Goal: Task Accomplishment & Management: Manage account settings

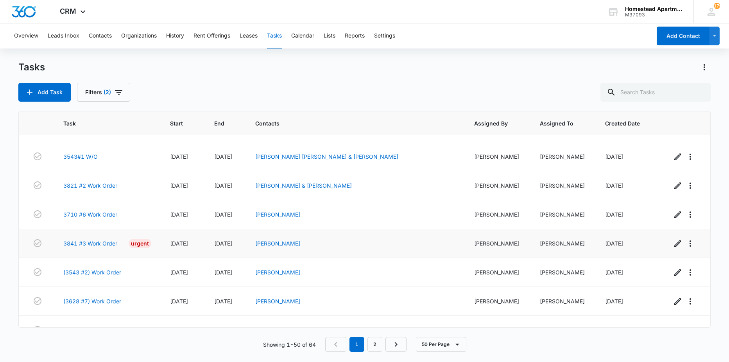
scroll to position [1257, 0]
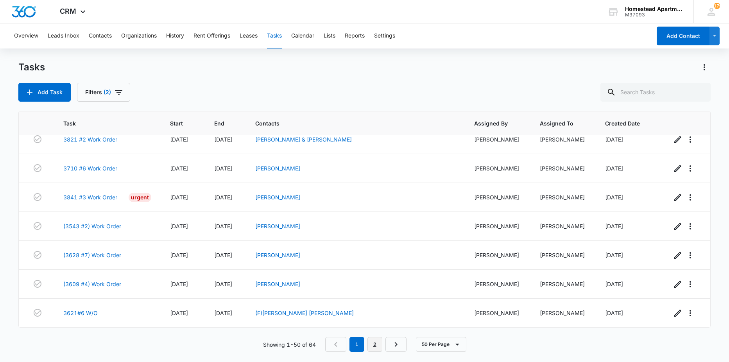
click at [372, 344] on link "2" at bounding box center [374, 344] width 15 height 15
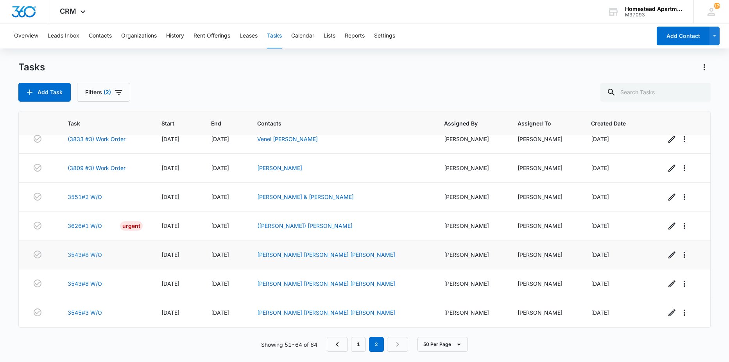
scroll to position [213, 0]
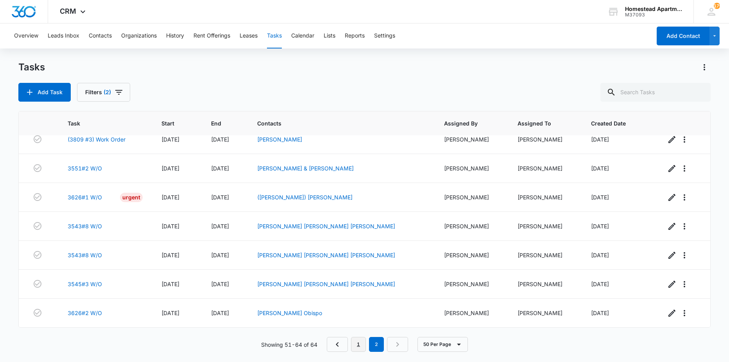
click at [354, 344] on link "1" at bounding box center [358, 344] width 15 height 15
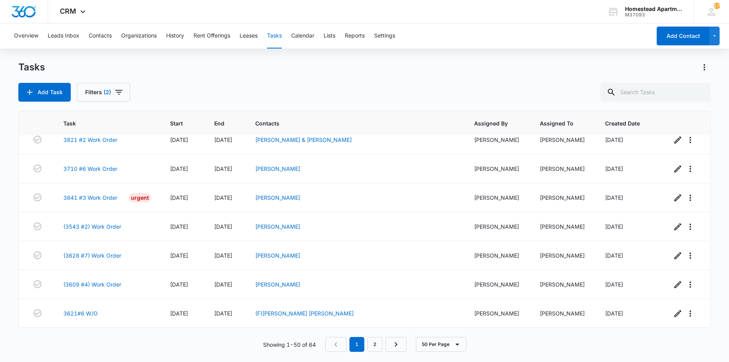
scroll to position [1257, 0]
click at [370, 344] on link "2" at bounding box center [374, 344] width 15 height 15
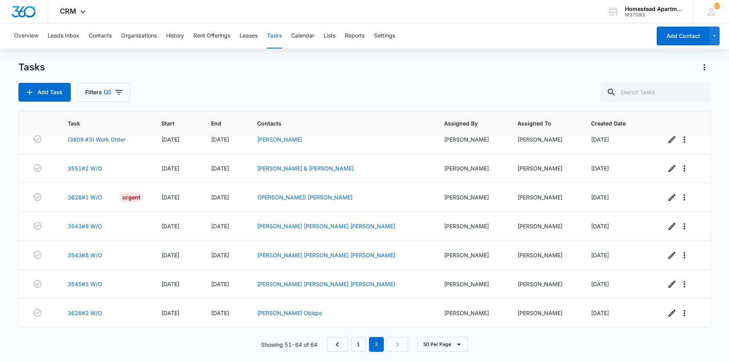
scroll to position [213, 0]
click at [84, 197] on link "3626#1 W/O" at bounding box center [85, 197] width 34 height 8
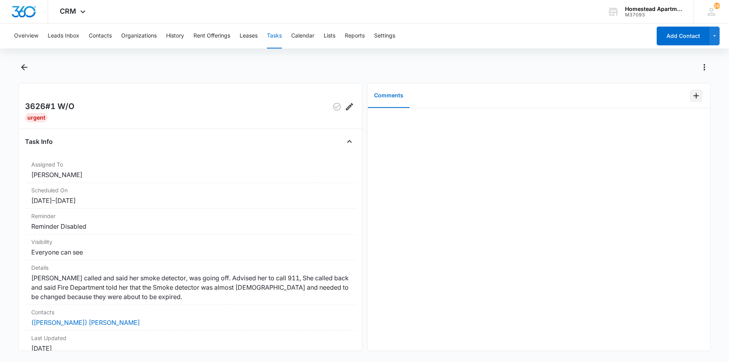
click at [691, 95] on icon "Add Comment" at bounding box center [695, 95] width 9 height 9
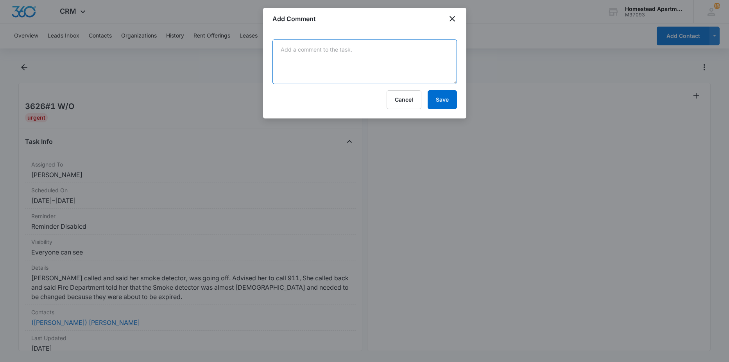
click at [393, 76] on textarea at bounding box center [364, 61] width 184 height 45
type textarea "relaced bedroom smoke detector"
click at [432, 93] on button "Save" at bounding box center [441, 99] width 29 height 19
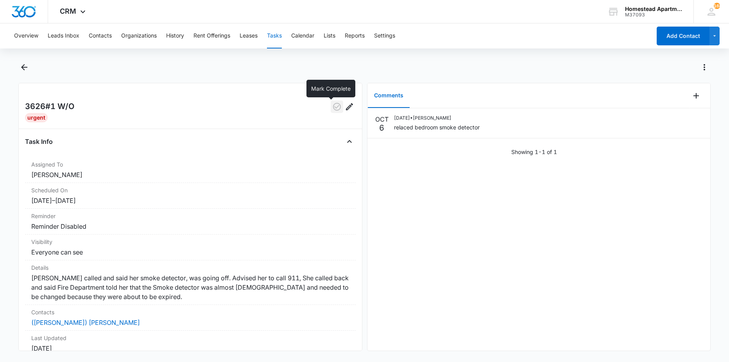
click at [333, 105] on icon "button" at bounding box center [337, 107] width 8 height 8
click at [25, 67] on icon "Back" at bounding box center [24, 67] width 6 height 6
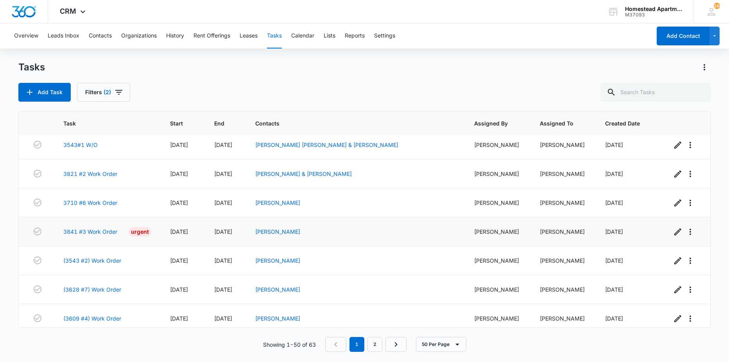
scroll to position [1257, 0]
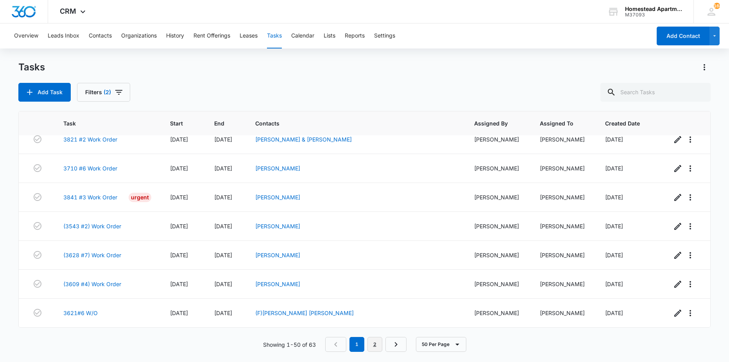
click at [370, 348] on link "2" at bounding box center [374, 344] width 15 height 15
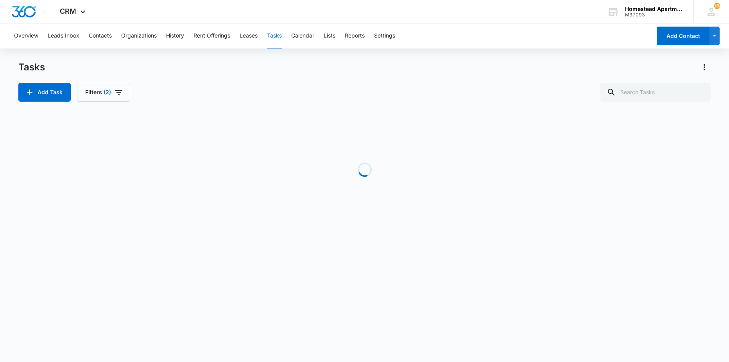
scroll to position [184, 0]
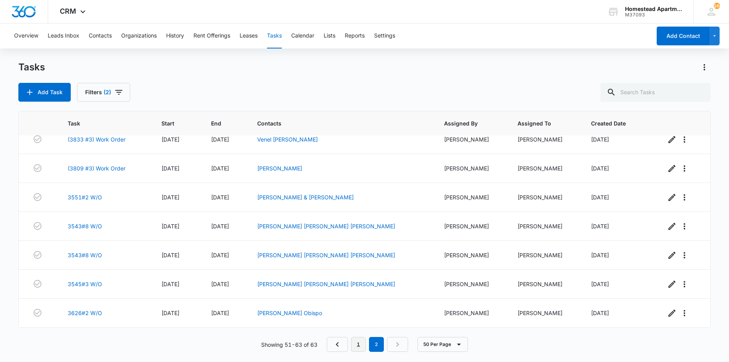
click at [356, 346] on link "1" at bounding box center [358, 344] width 15 height 15
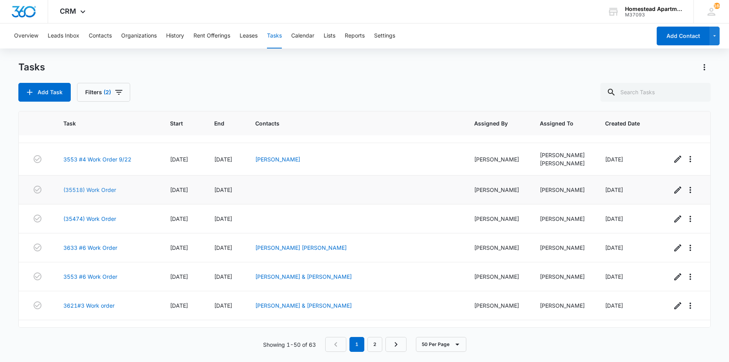
scroll to position [0, 0]
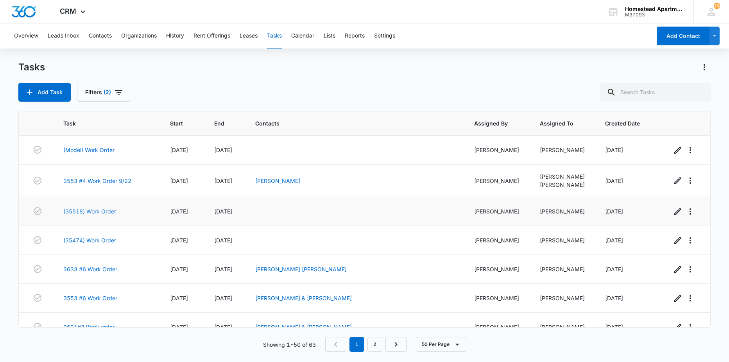
click at [98, 211] on link "(35518) Work Order" at bounding box center [89, 211] width 53 height 8
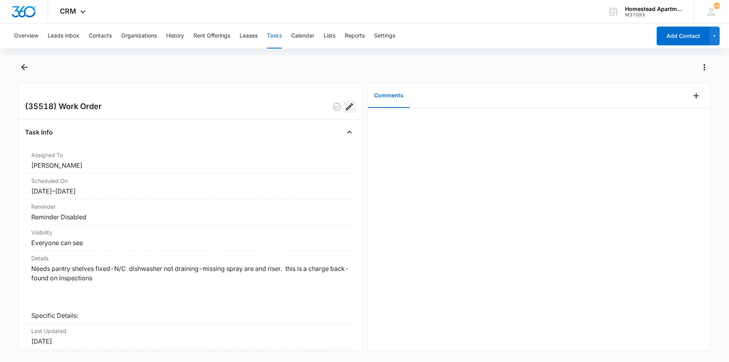
click at [346, 105] on icon "Edit" at bounding box center [349, 106] width 7 height 7
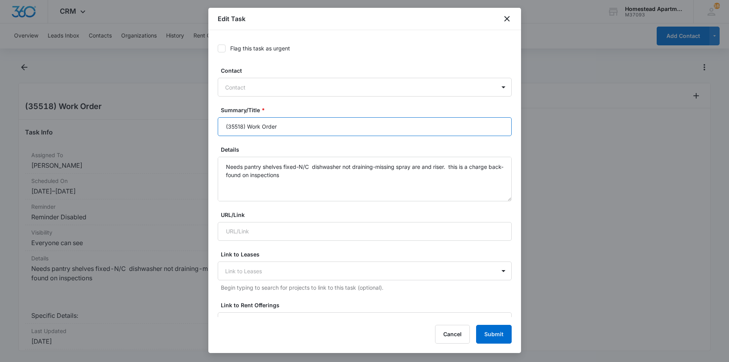
click at [320, 125] on input "(35518) Work Order" at bounding box center [365, 126] width 294 height 19
type input "(35518) Work Order parts on order"
click at [492, 338] on button "Submit" at bounding box center [494, 334] width 36 height 19
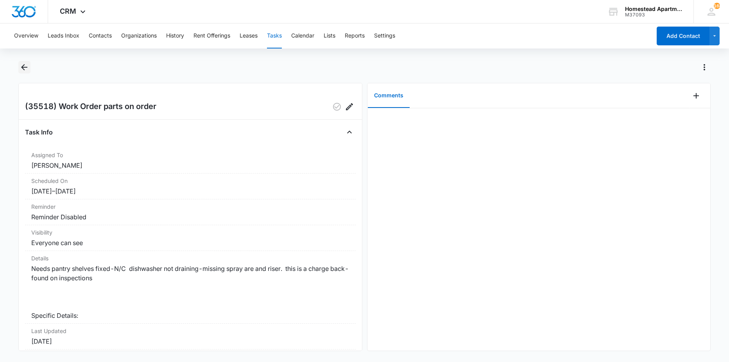
click at [18, 69] on button "Back" at bounding box center [24, 67] width 12 height 13
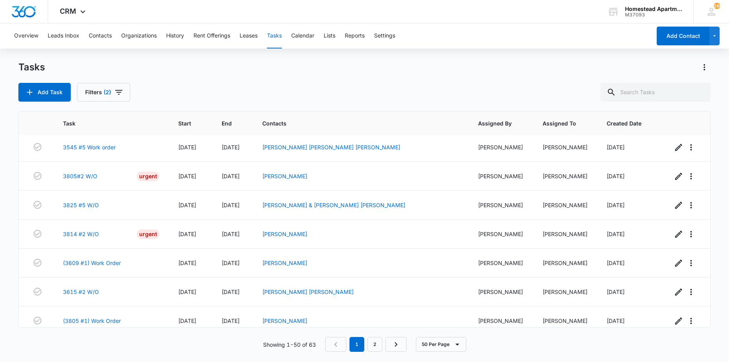
scroll to position [860, 0]
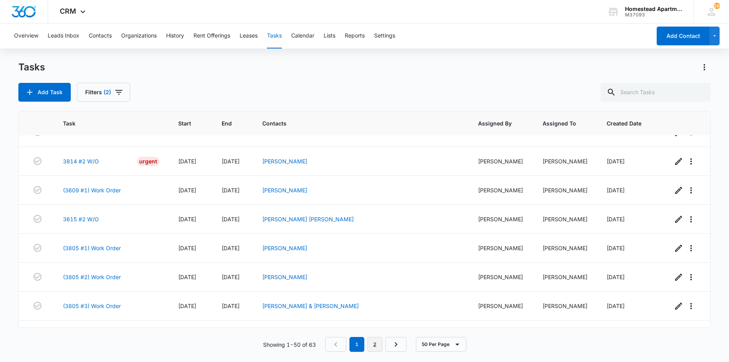
click at [372, 340] on link "2" at bounding box center [374, 344] width 15 height 15
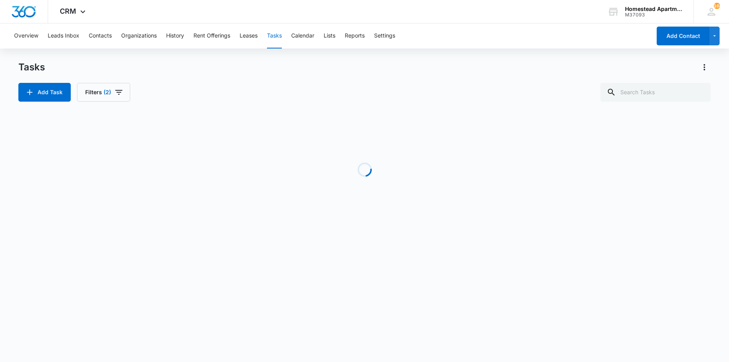
scroll to position [184, 0]
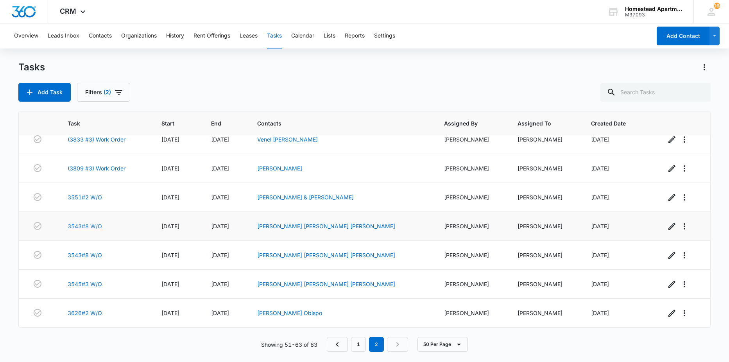
click at [80, 222] on link "3543#8 W/O" at bounding box center [85, 226] width 34 height 8
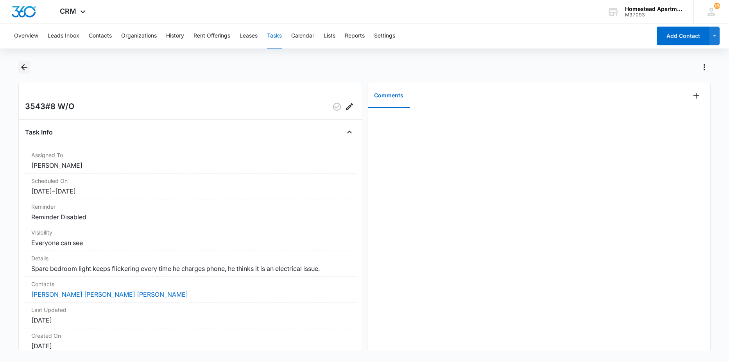
click at [24, 64] on icon "Back" at bounding box center [24, 67] width 6 height 6
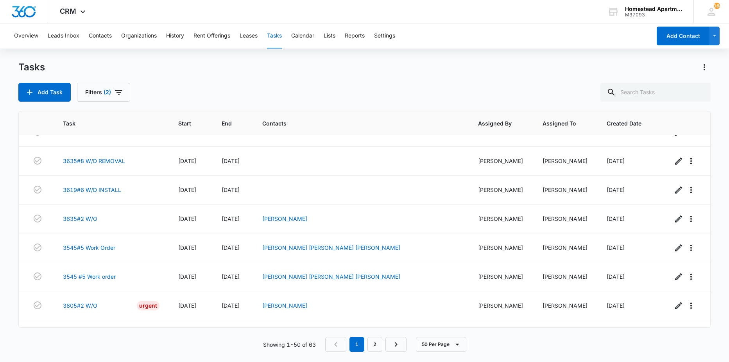
scroll to position [782, 0]
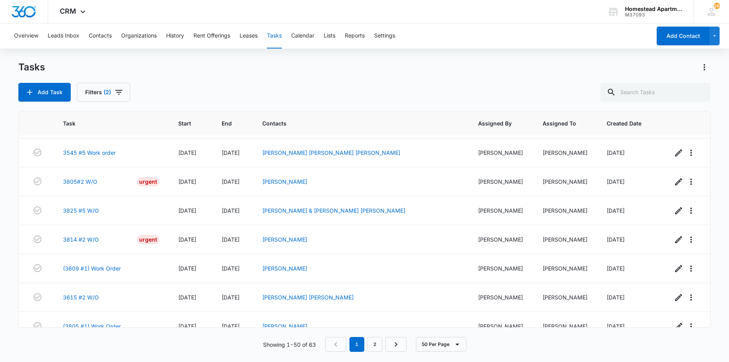
click at [365, 342] on nav "1 2" at bounding box center [365, 344] width 81 height 15
click at [372, 342] on link "2" at bounding box center [374, 344] width 15 height 15
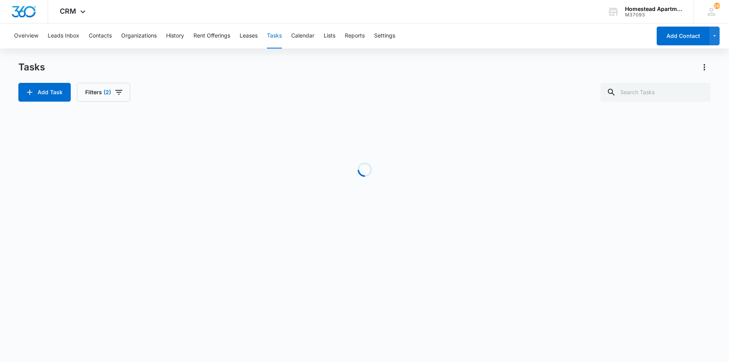
scroll to position [184, 0]
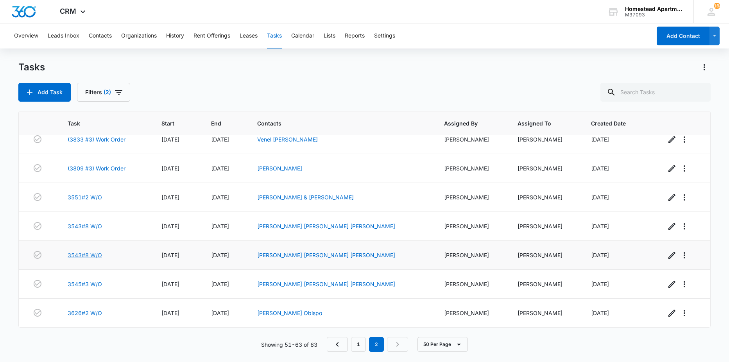
click at [82, 254] on link "3543#8 W/O" at bounding box center [85, 255] width 34 height 8
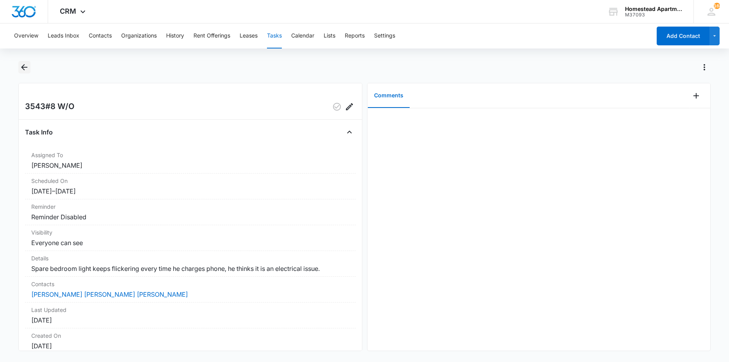
click at [27, 70] on icon "Back" at bounding box center [24, 67] width 9 height 9
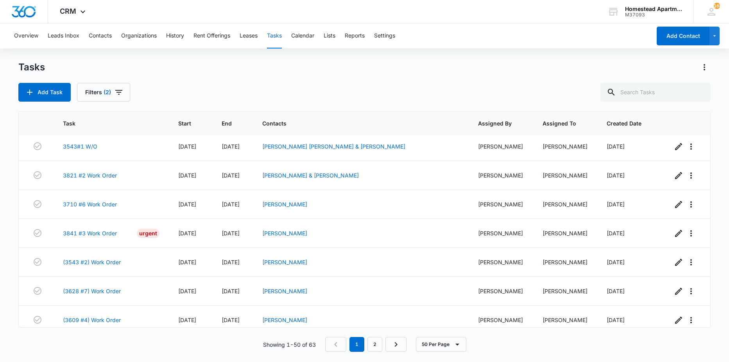
scroll to position [1257, 0]
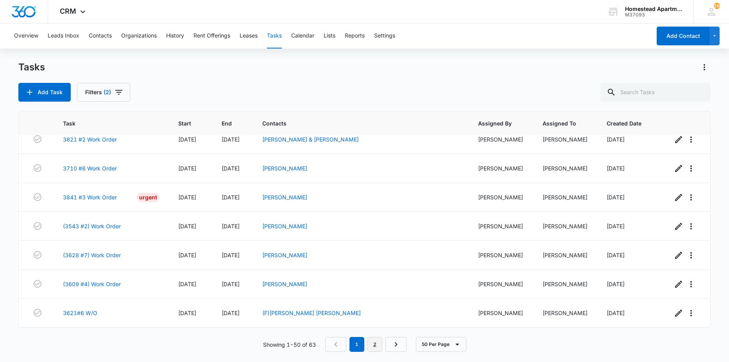
click at [368, 343] on link "2" at bounding box center [374, 344] width 15 height 15
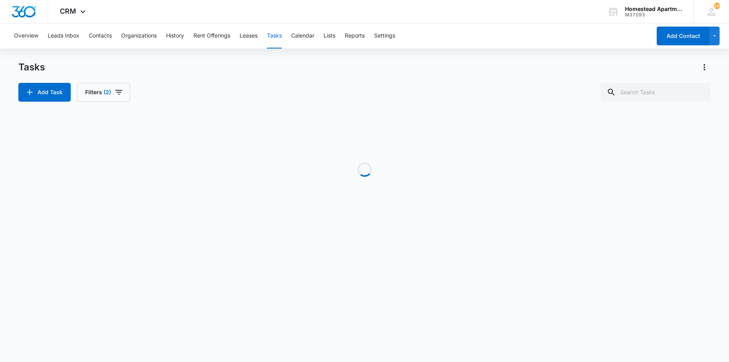
scroll to position [184, 0]
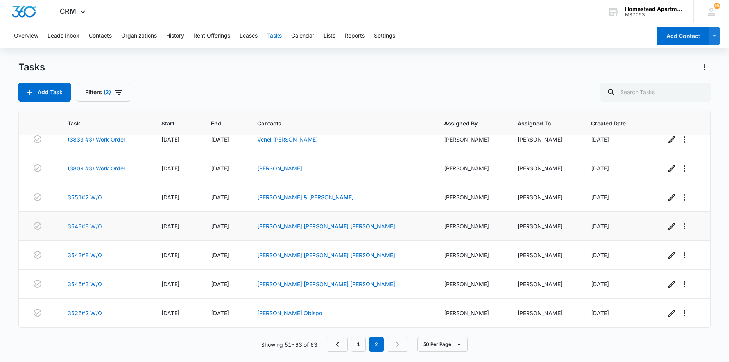
click at [90, 225] on link "3543#8 W/O" at bounding box center [85, 226] width 34 height 8
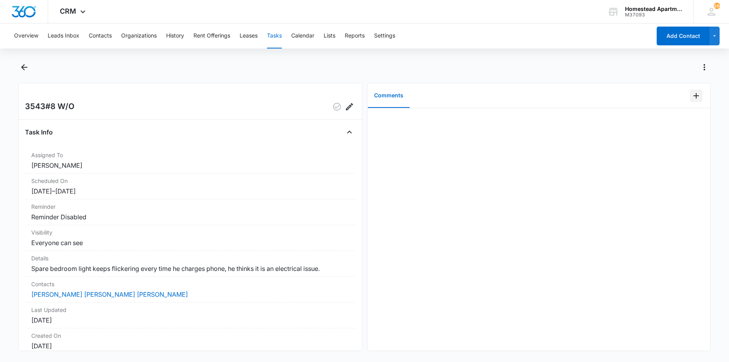
click at [694, 97] on icon "Add Comment" at bounding box center [695, 95] width 9 height 9
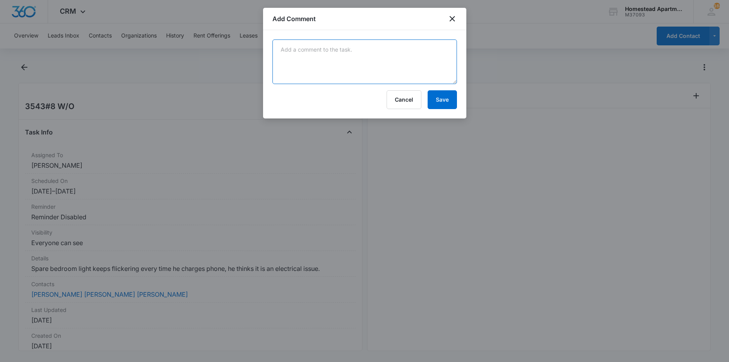
click at [337, 81] on textarea at bounding box center [364, 61] width 184 height 45
type textarea "duplicate"
click at [436, 101] on button "Save" at bounding box center [441, 99] width 29 height 19
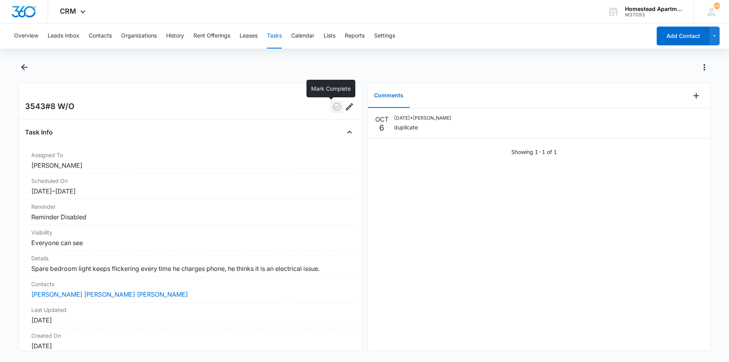
click at [332, 110] on icon "button" at bounding box center [336, 106] width 9 height 9
click at [21, 68] on icon "Back" at bounding box center [24, 67] width 9 height 9
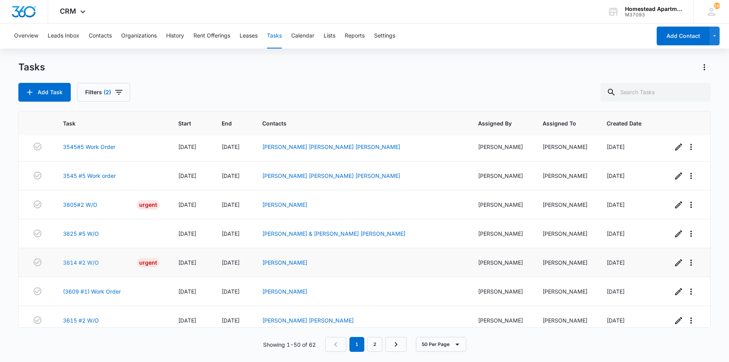
scroll to position [742, 0]
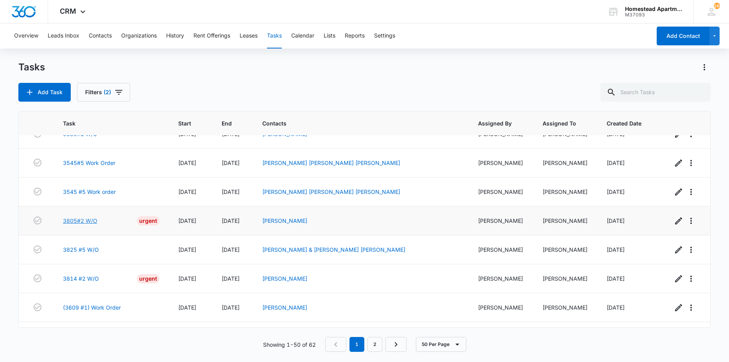
click at [78, 220] on link "3805#2 W/O" at bounding box center [80, 220] width 34 height 8
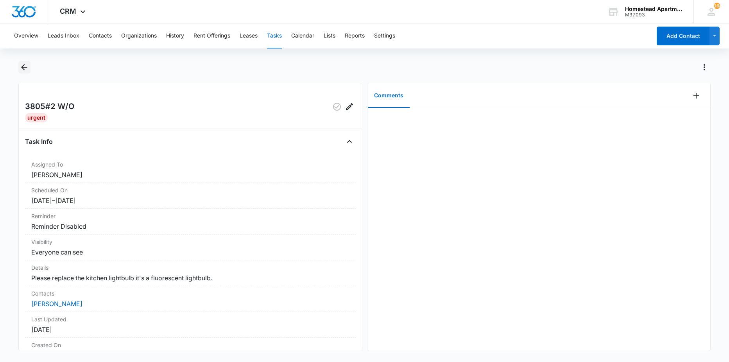
click at [29, 72] on icon "Back" at bounding box center [24, 67] width 9 height 9
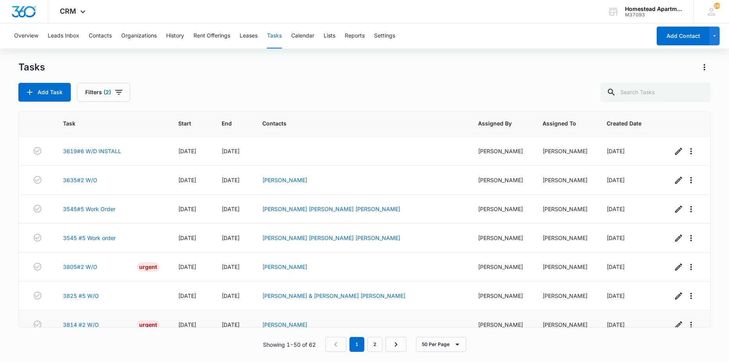
scroll to position [821, 0]
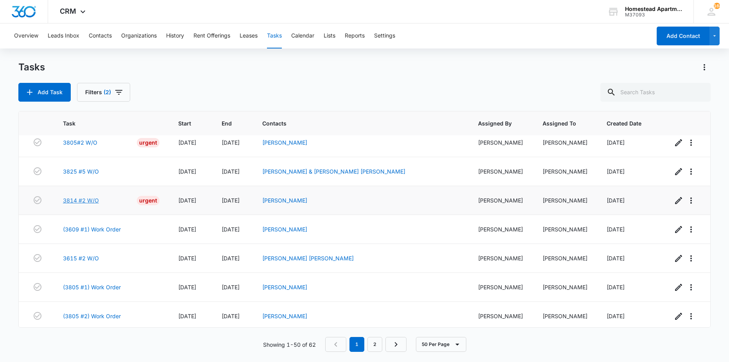
click at [94, 200] on link "3814 #2 W/O" at bounding box center [81, 200] width 36 height 8
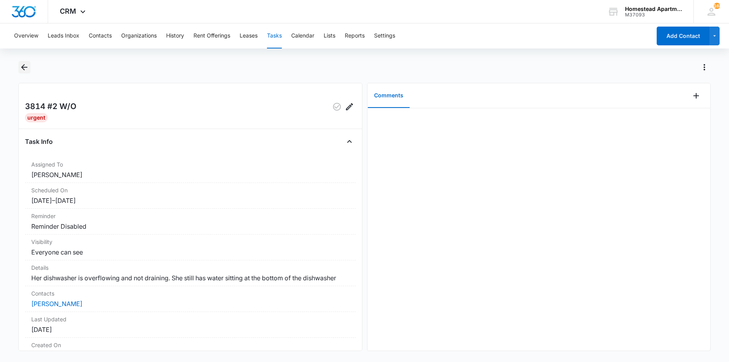
click at [27, 64] on icon "Back" at bounding box center [24, 67] width 9 height 9
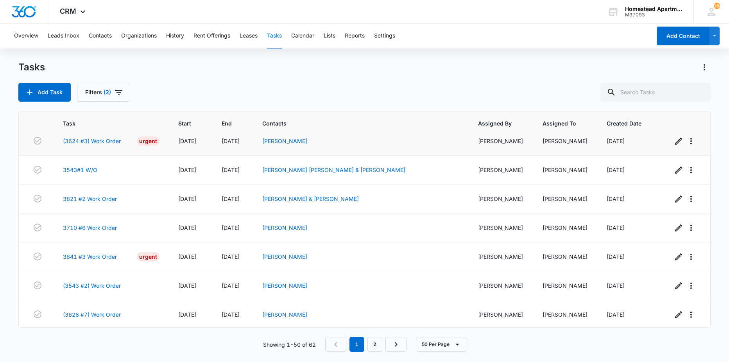
scroll to position [1257, 0]
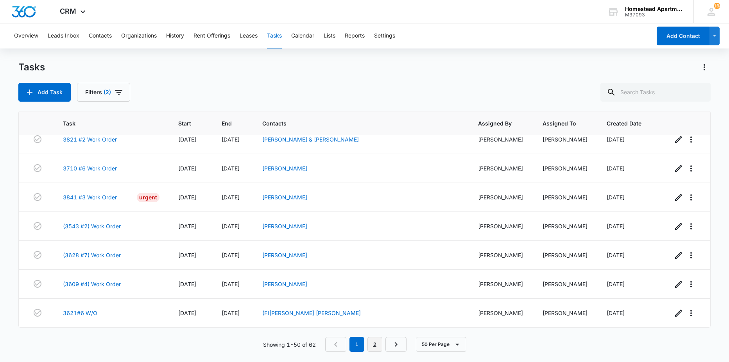
click at [369, 344] on link "2" at bounding box center [374, 344] width 15 height 15
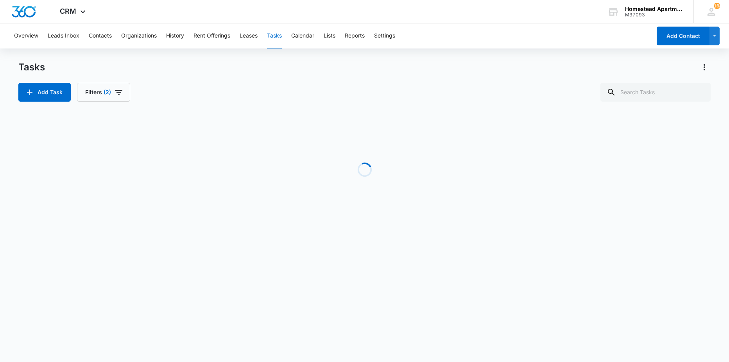
scroll to position [155, 0]
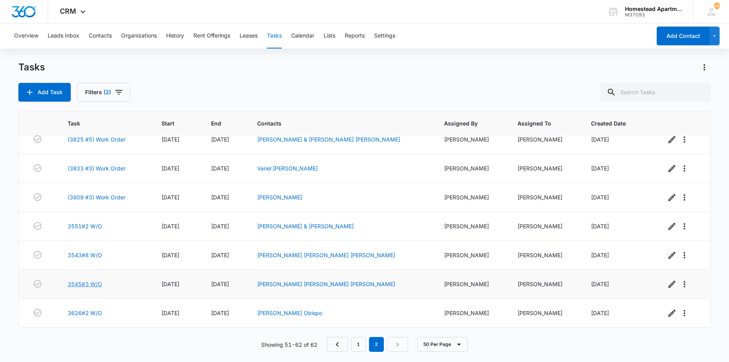
click at [83, 286] on link "3545#3 W/O" at bounding box center [85, 284] width 34 height 8
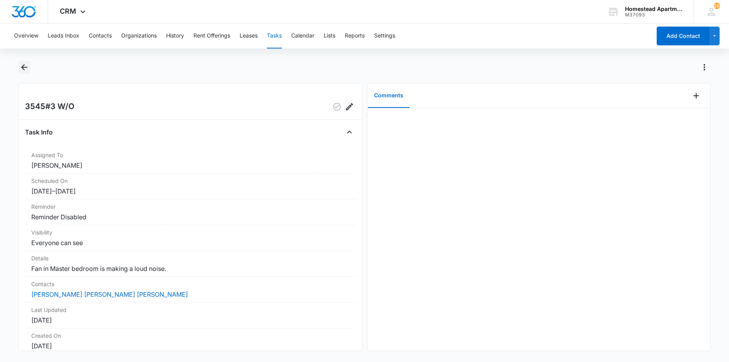
click at [22, 67] on icon "Back" at bounding box center [24, 67] width 6 height 6
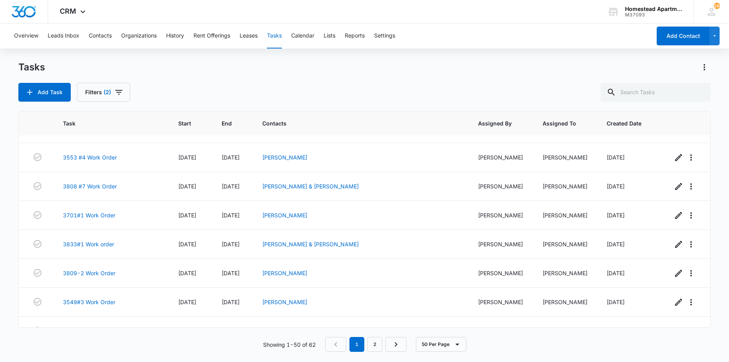
scroll to position [586, 0]
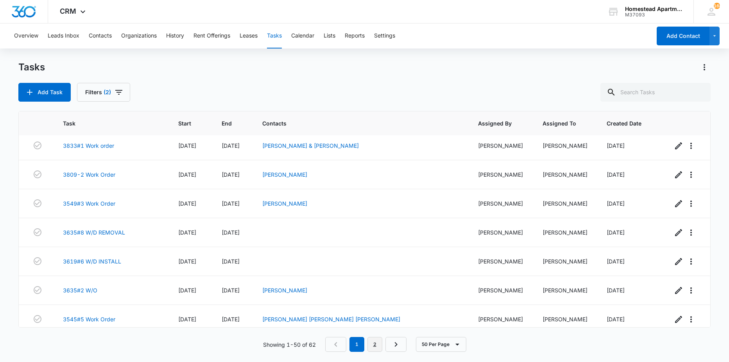
click at [369, 343] on link "2" at bounding box center [374, 344] width 15 height 15
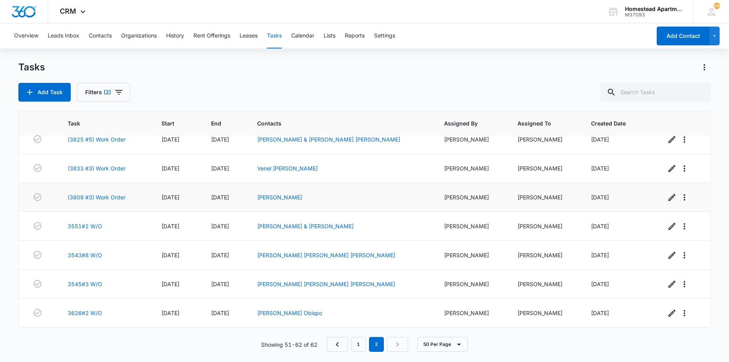
scroll to position [155, 0]
click at [78, 311] on link "3626#2 W/O" at bounding box center [85, 313] width 34 height 8
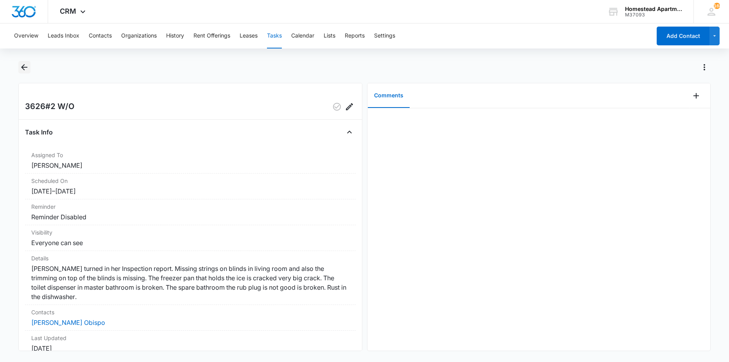
click at [25, 71] on icon "Back" at bounding box center [24, 67] width 9 height 9
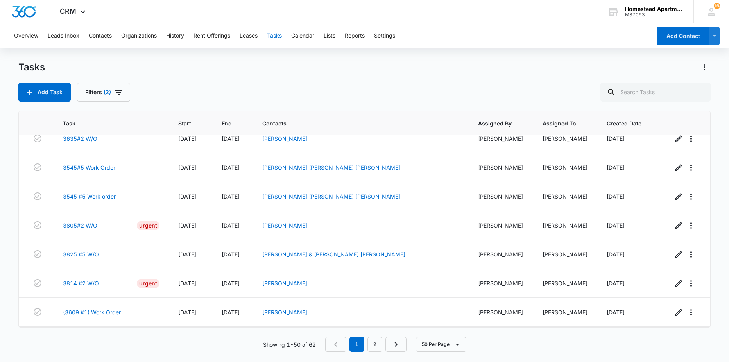
scroll to position [860, 0]
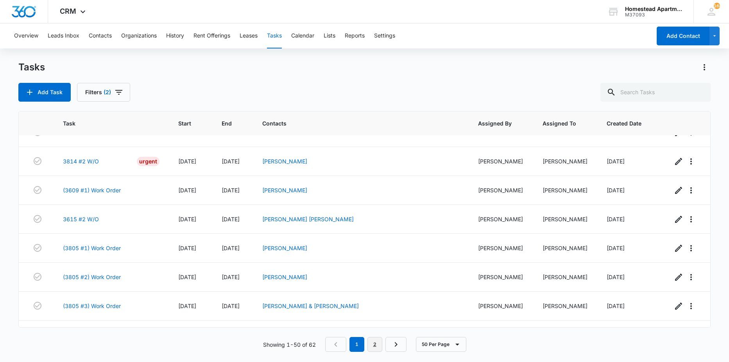
click at [374, 343] on link "2" at bounding box center [374, 344] width 15 height 15
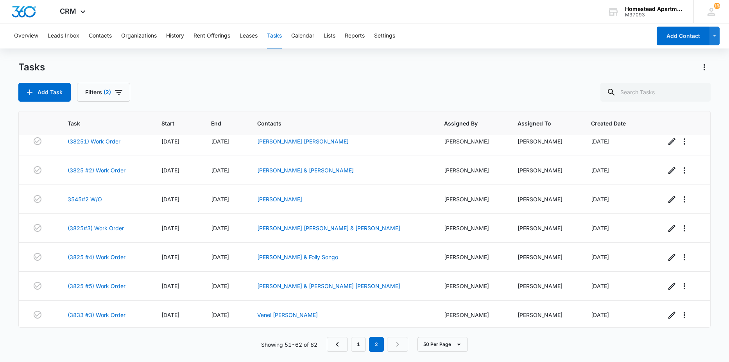
scroll to position [0, 0]
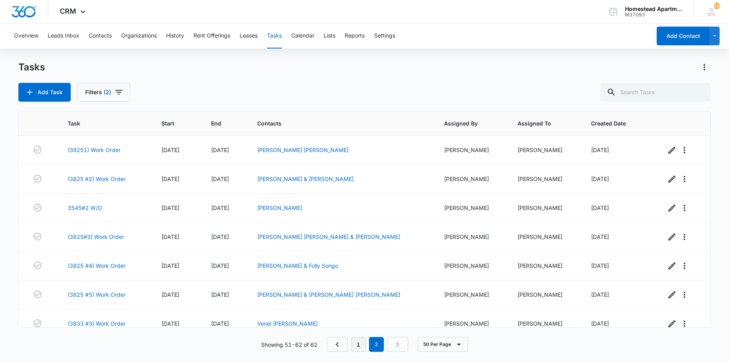
click at [358, 348] on link "1" at bounding box center [358, 344] width 15 height 15
